Goal: Task Accomplishment & Management: Complete application form

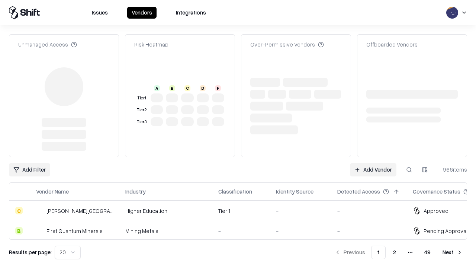
click at [373, 163] on link "Add Vendor" at bounding box center [373, 169] width 46 height 13
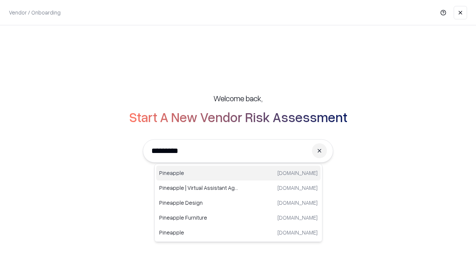
click at [238, 173] on div "Pineapple [DOMAIN_NAME]" at bounding box center [238, 172] width 164 height 15
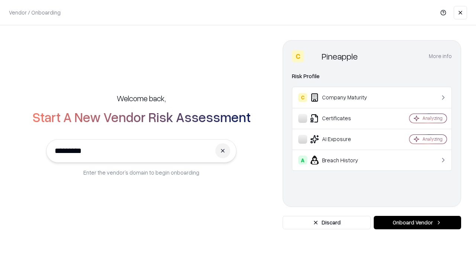
type input "*********"
click at [417, 222] on button "Onboard Vendor" at bounding box center [416, 222] width 87 height 13
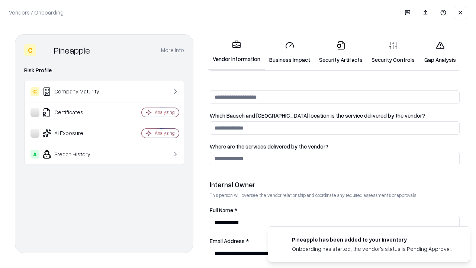
scroll to position [385, 0]
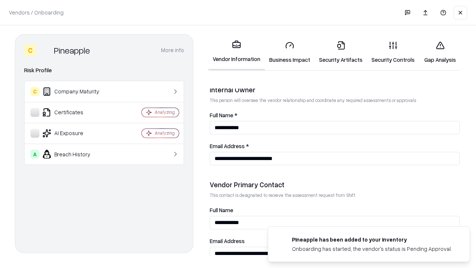
click at [289, 52] on link "Business Impact" at bounding box center [290, 52] width 50 height 35
click at [340, 52] on link "Security Artifacts" at bounding box center [340, 52] width 52 height 35
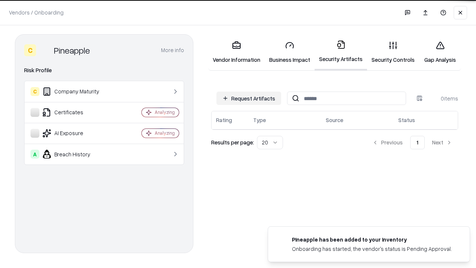
click at [249, 98] on button "Request Artifacts" at bounding box center [248, 97] width 65 height 13
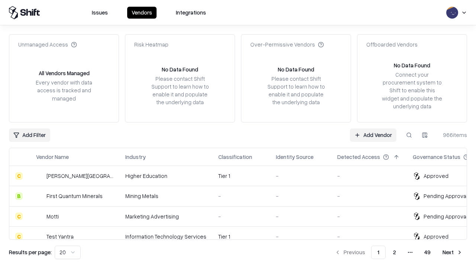
click at [373, 135] on link "Add Vendor" at bounding box center [373, 134] width 46 height 13
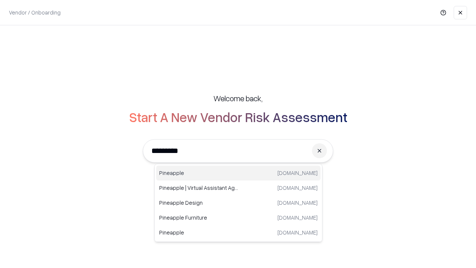
click at [238, 173] on div "Pineapple [DOMAIN_NAME]" at bounding box center [238, 172] width 164 height 15
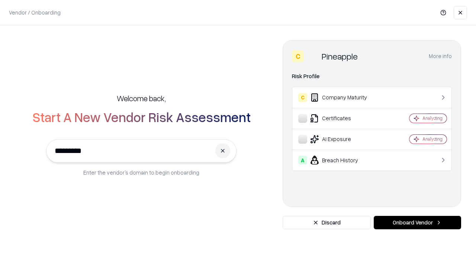
type input "*********"
click at [417, 222] on button "Onboard Vendor" at bounding box center [416, 222] width 87 height 13
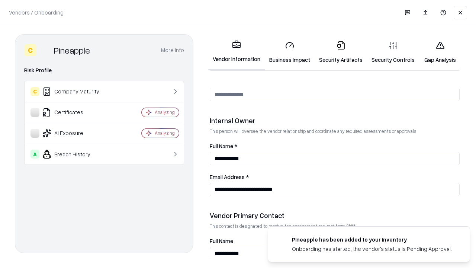
scroll to position [385, 0]
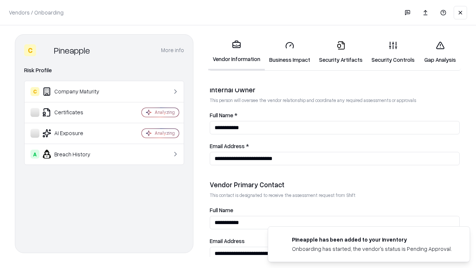
click at [440, 52] on link "Gap Analysis" at bounding box center [440, 52] width 42 height 35
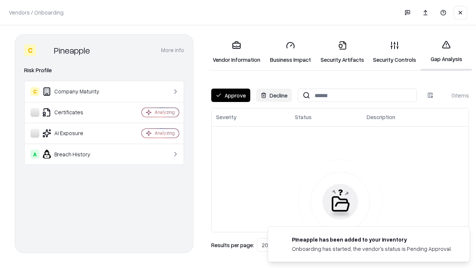
click at [230, 95] on button "Approve" at bounding box center [230, 94] width 39 height 13
